Goal: Transaction & Acquisition: Purchase product/service

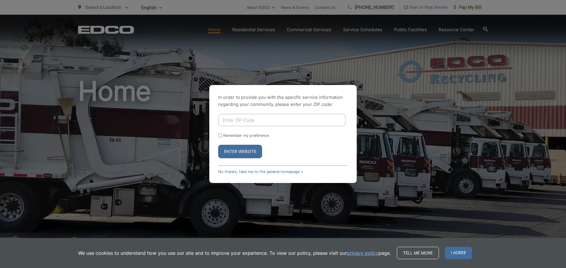
click at [277, 8] on div "In order to provide you with the specific service information regarding your co…" at bounding box center [283, 134] width 566 height 268
click at [241, 150] on button "Enter Website" at bounding box center [240, 152] width 44 height 14
click at [235, 120] on input "Enter ZIP Code" at bounding box center [281, 120] width 127 height 12
type input "92082"
click at [241, 149] on button "Enter Website" at bounding box center [240, 152] width 44 height 14
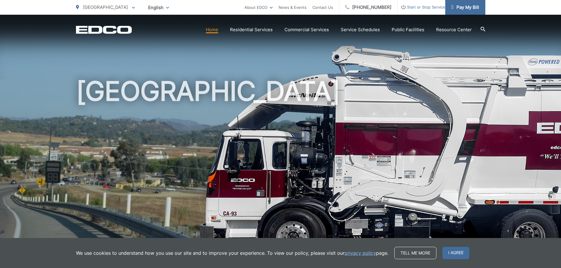
click at [460, 6] on span "Pay My Bill" at bounding box center [465, 7] width 28 height 7
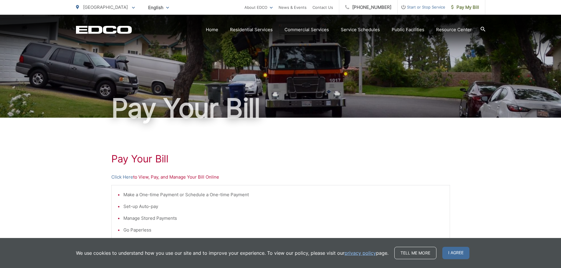
drag, startPoint x: 455, startPoint y: 252, endPoint x: 450, endPoint y: 242, distance: 11.2
click at [455, 252] on span "I agree" at bounding box center [456, 253] width 27 height 12
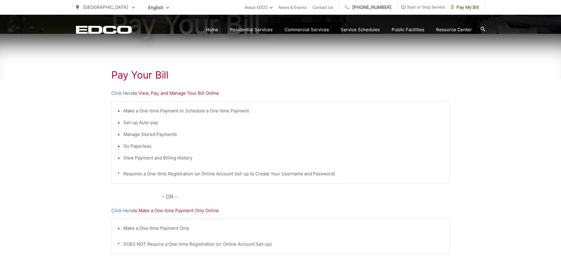
scroll to position [118, 0]
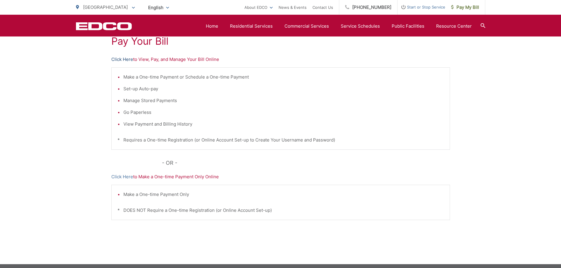
click at [123, 57] on link "Click Here" at bounding box center [122, 59] width 22 height 7
